Goal: Information Seeking & Learning: Learn about a topic

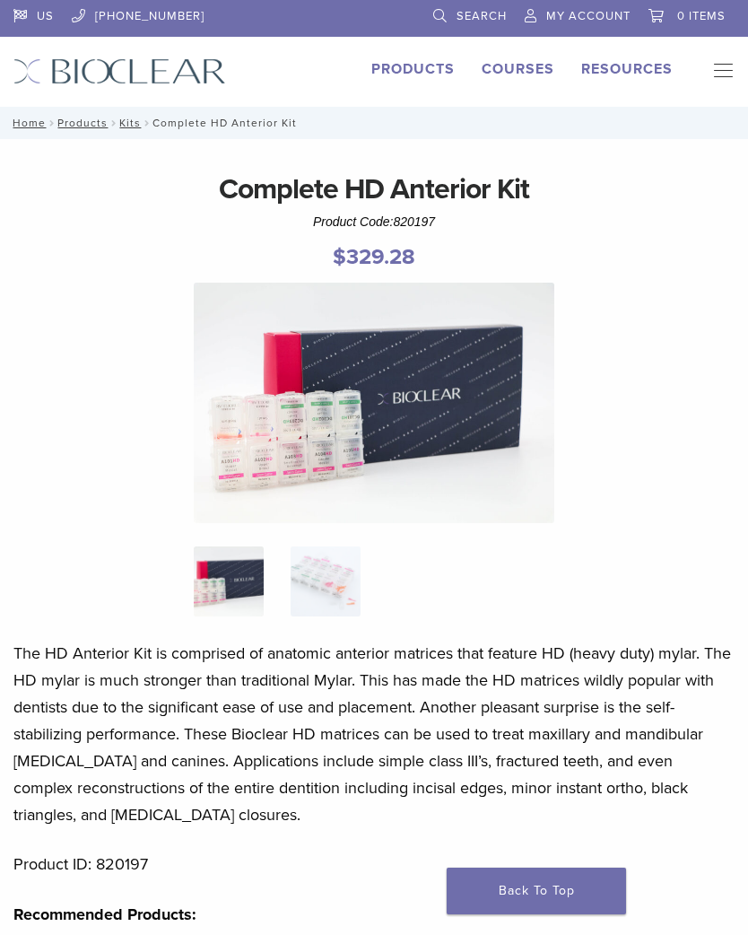
click at [425, 57] on div "US 1.855.712.5327 Search My Account 0 items Cart No products in the cart. Back …" at bounding box center [374, 53] width 748 height 107
click at [432, 65] on link "Products" at bounding box center [412, 69] width 83 height 18
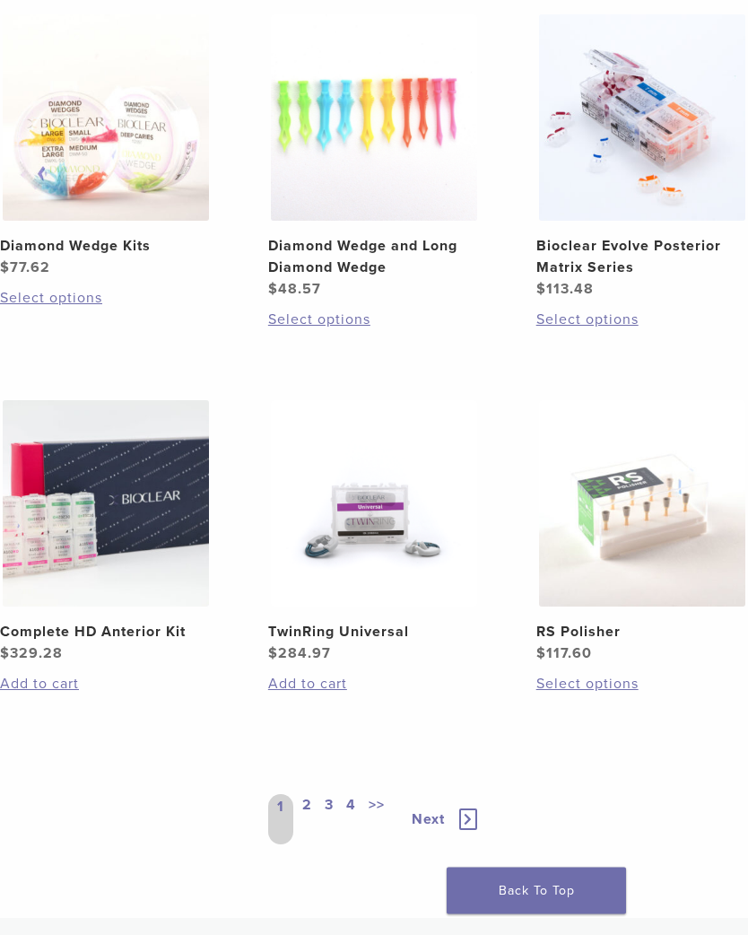
scroll to position [1696, 0]
click at [472, 811] on icon at bounding box center [468, 819] width 18 height 22
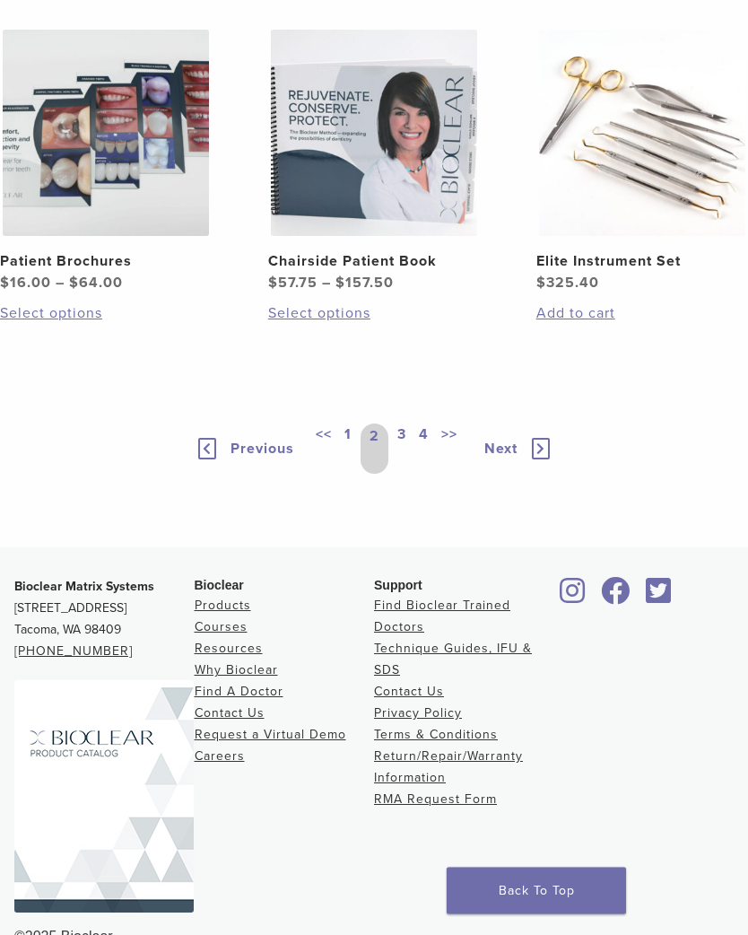
scroll to position [1882, 0]
click at [544, 459] on icon at bounding box center [541, 449] width 18 height 22
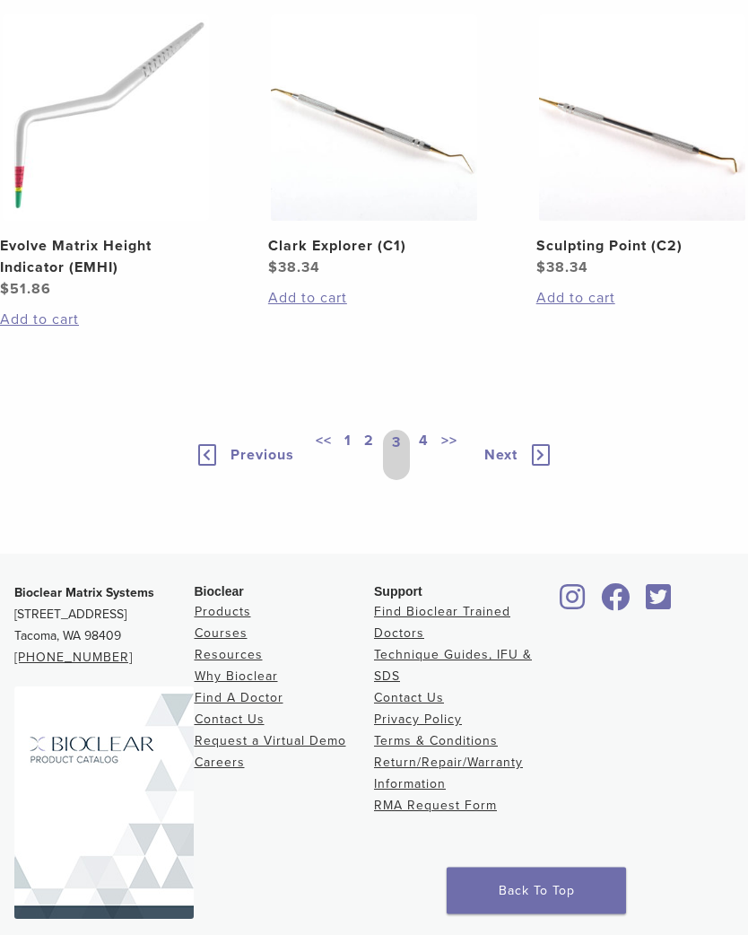
scroll to position [1876, 0]
click at [550, 465] on link "Next" at bounding box center [509, 454] width 87 height 22
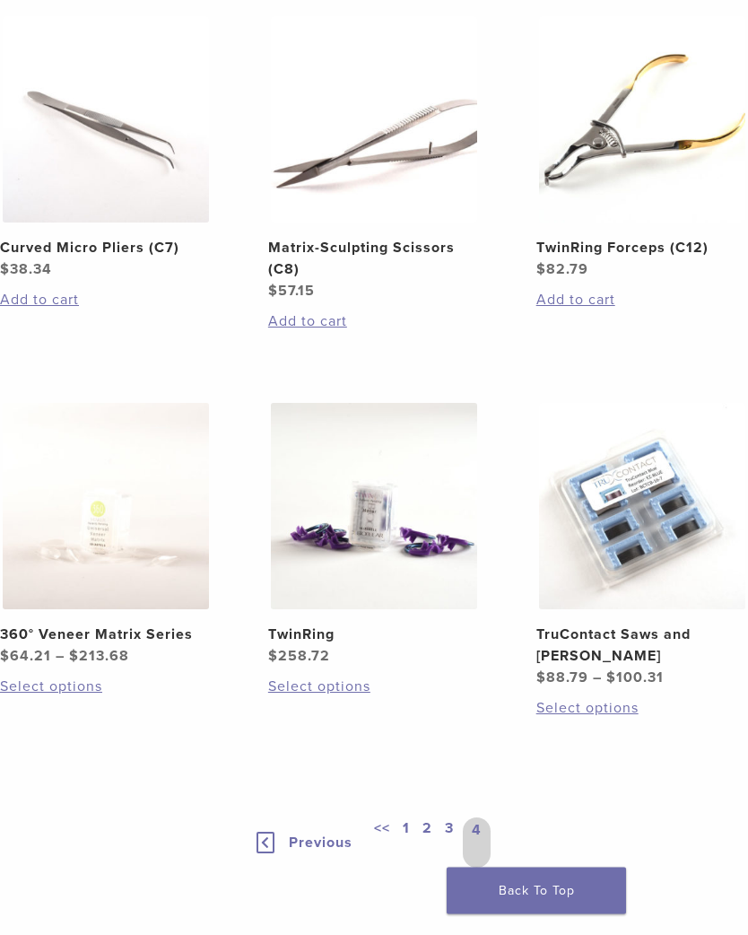
scroll to position [1370, 0]
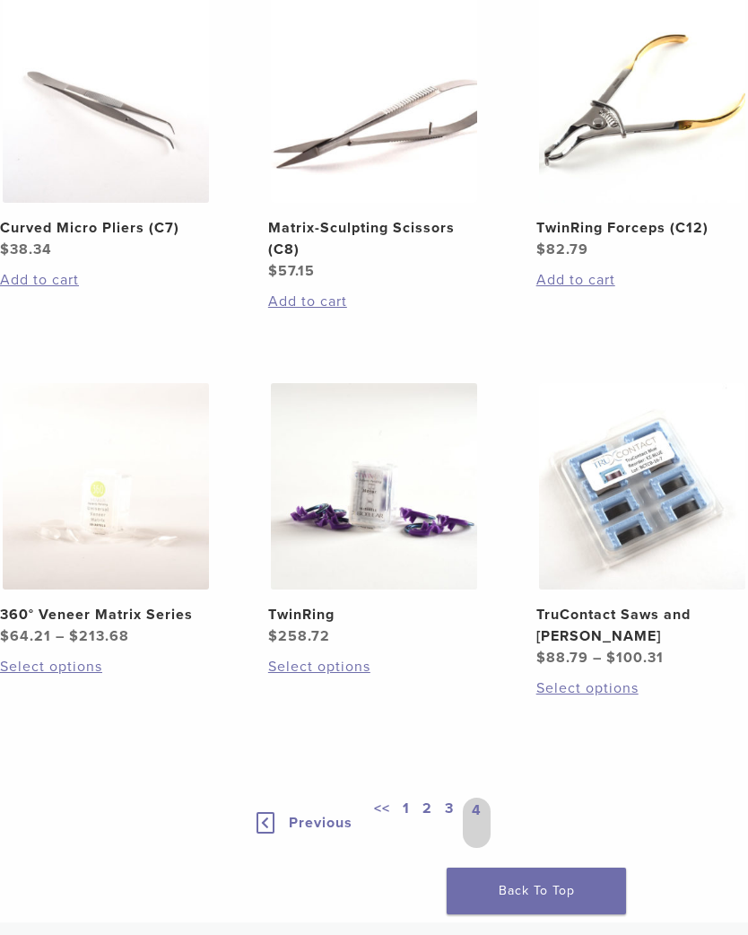
click at [387, 504] on img at bounding box center [374, 486] width 206 height 206
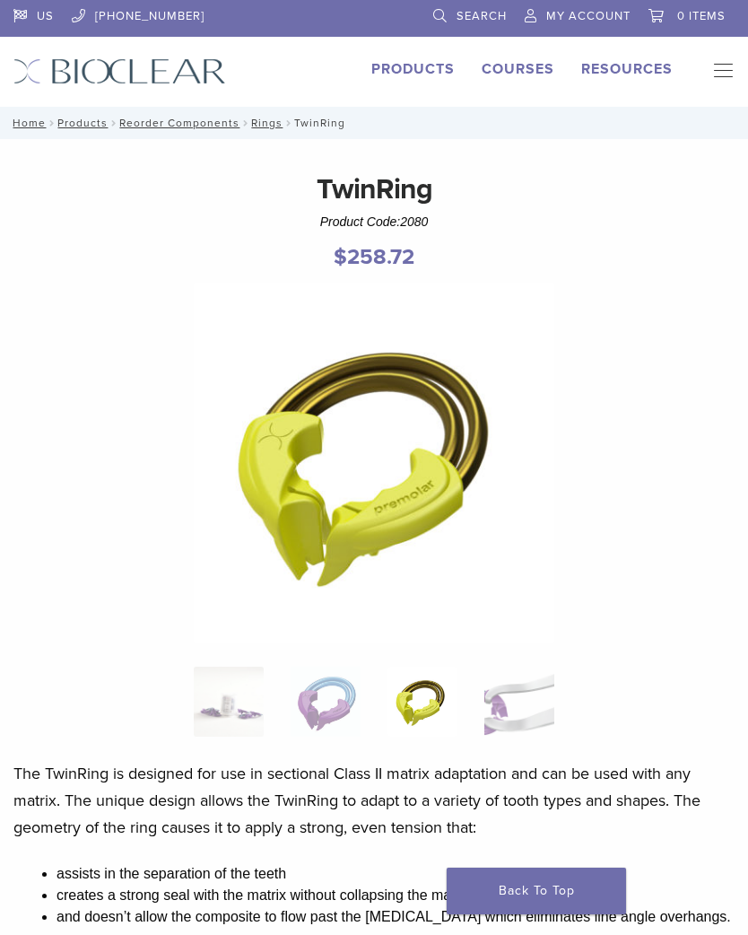
click at [430, 69] on link "Products" at bounding box center [412, 69] width 83 height 18
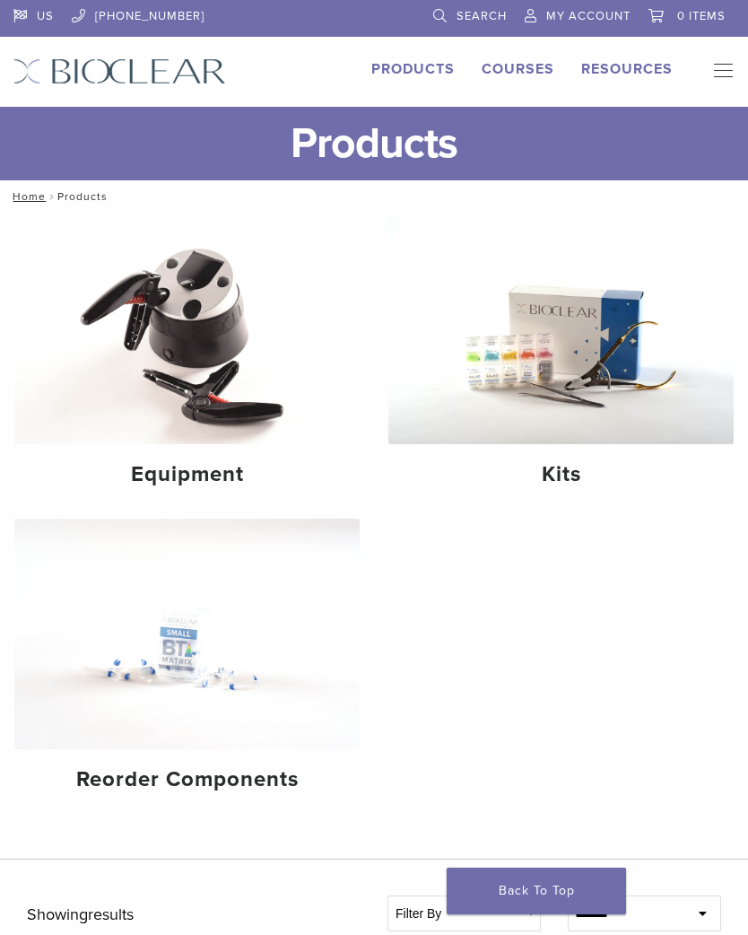
click at [561, 359] on img at bounding box center [560, 328] width 345 height 230
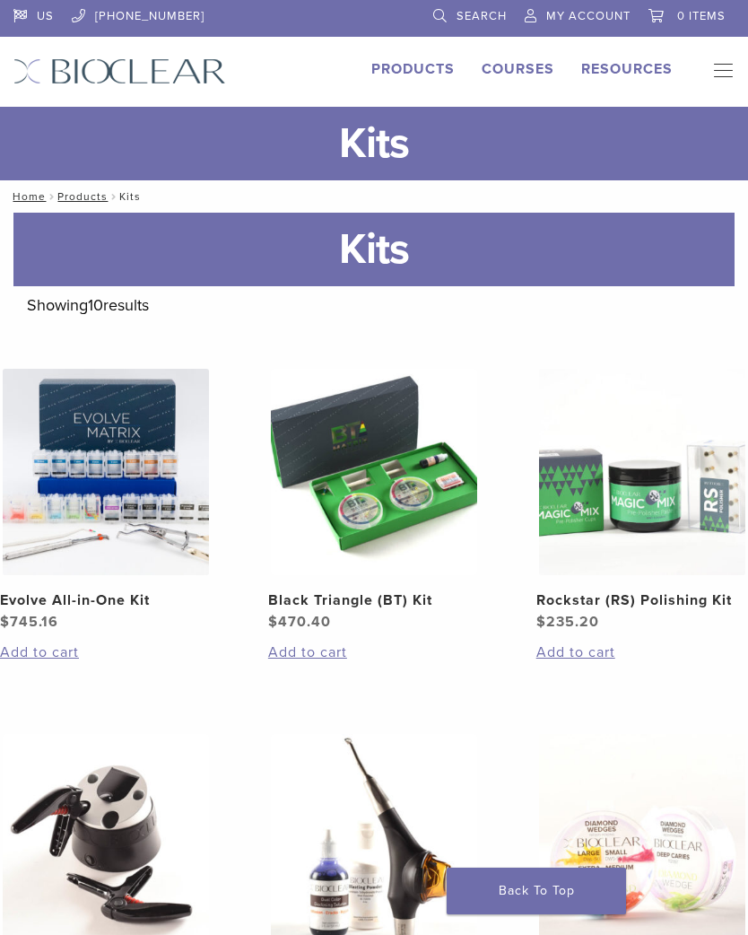
click at [323, 605] on h2 "Black Triangle (BT) Kit" at bounding box center [374, 600] width 212 height 22
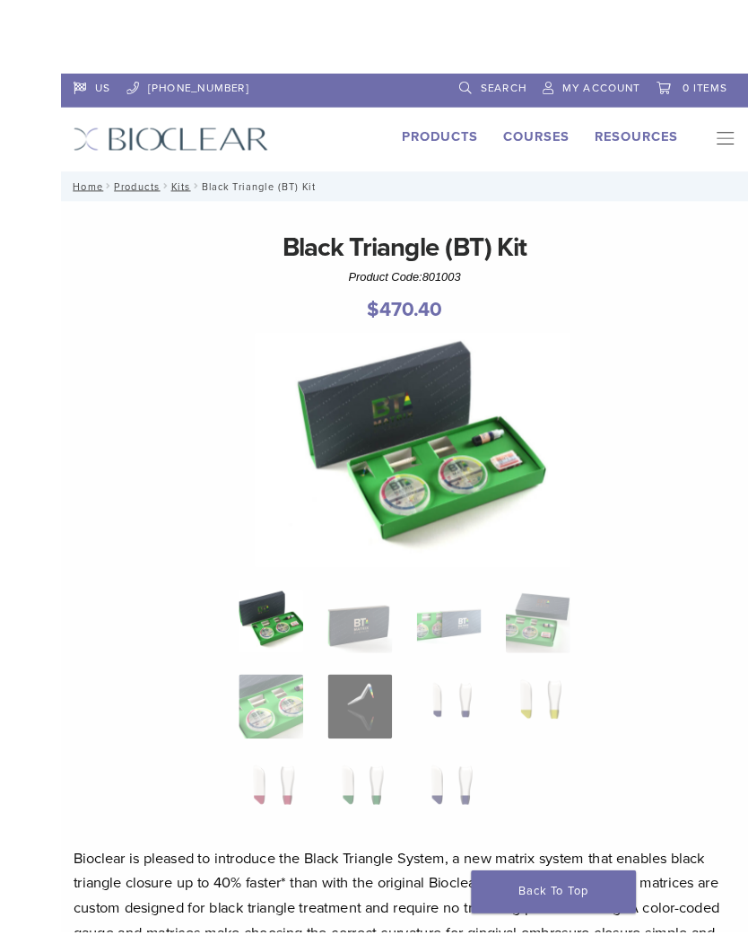
scroll to position [19, 0]
